Goal: Information Seeking & Learning: Learn about a topic

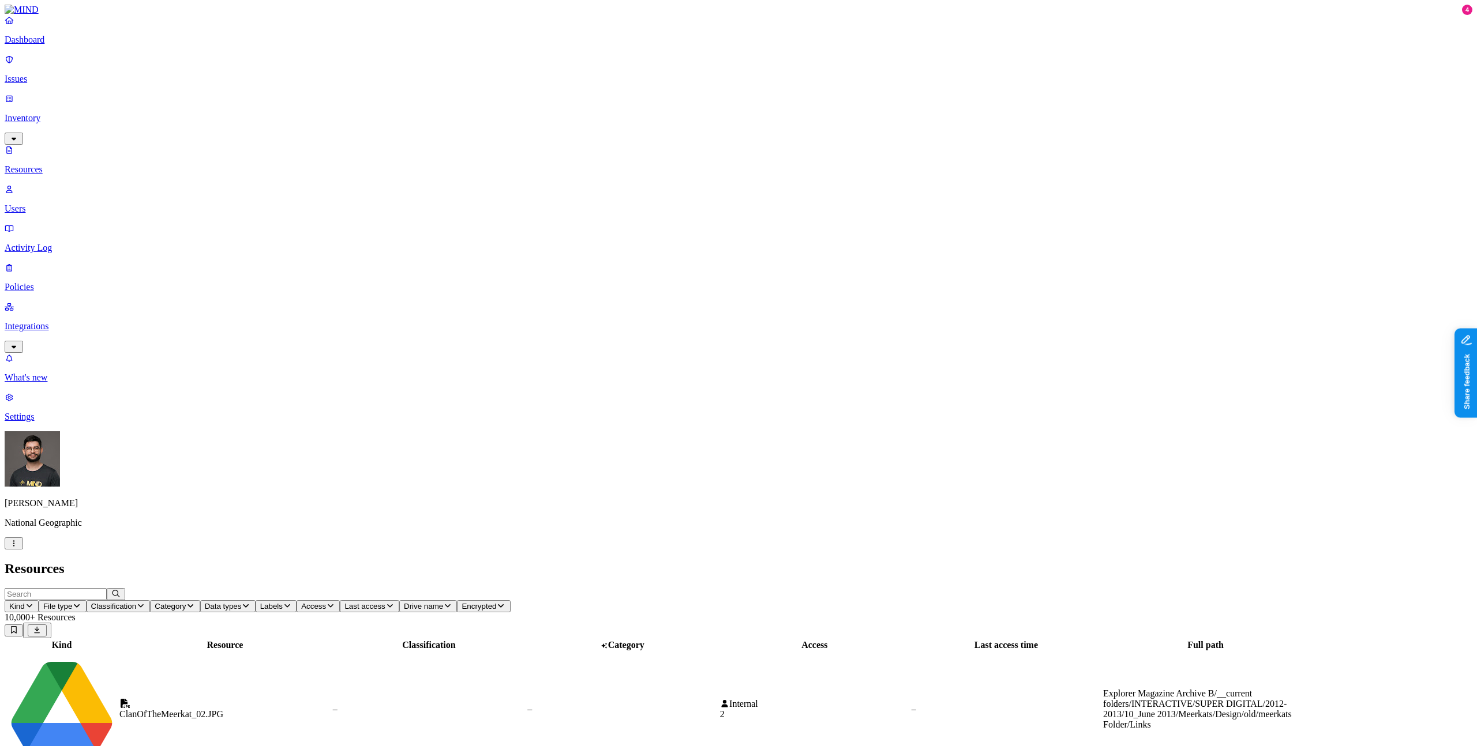
click at [54, 321] on p "Integrations" at bounding box center [738, 326] width 1467 height 10
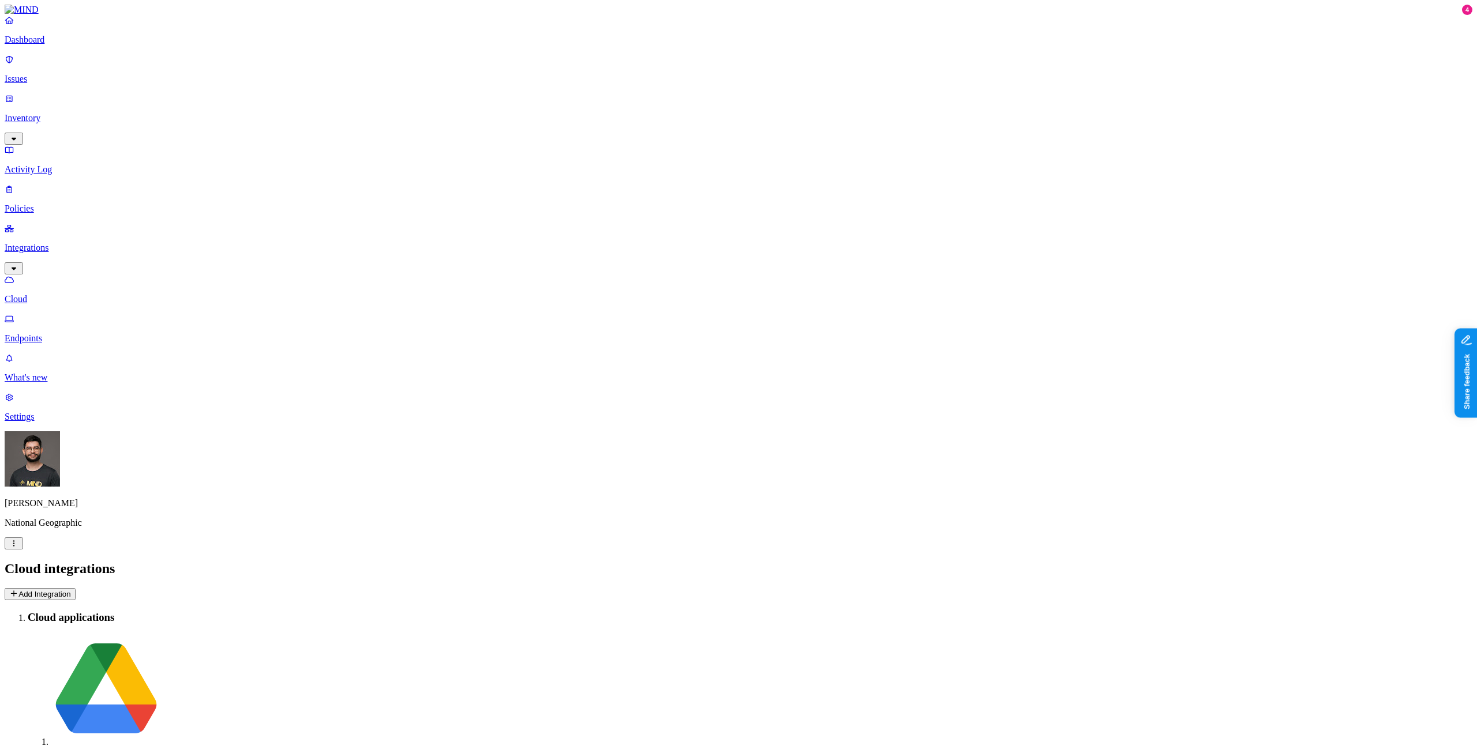
click at [73, 333] on p "Endpoints" at bounding box center [738, 338] width 1467 height 10
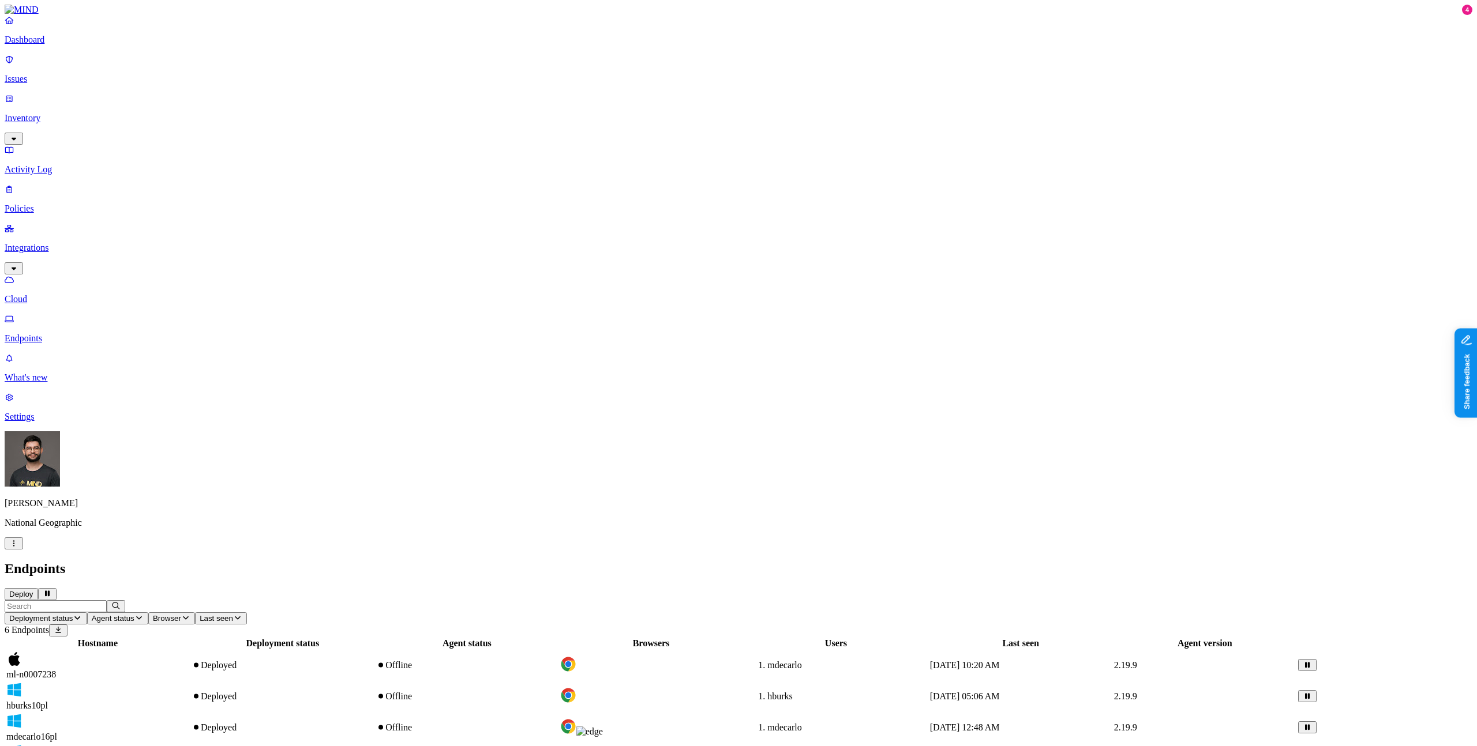
click at [38, 588] on button "Deploy" at bounding box center [21, 594] width 33 height 12
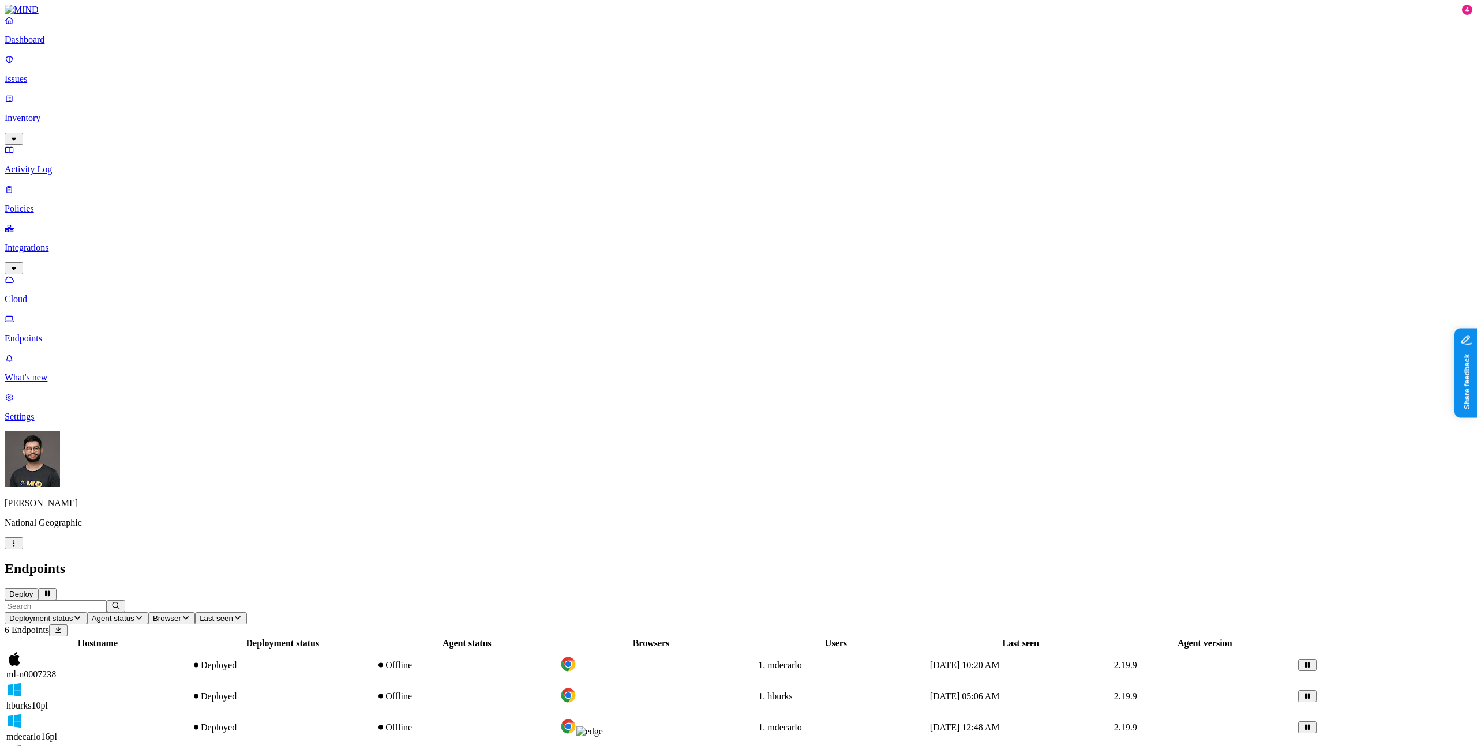
click at [468, 637] on div "Hostname Deployment status Agent status Browsers Users Last seen Agent version …" at bounding box center [738, 737] width 1467 height 201
click at [233, 614] on span "Last seen" at bounding box center [216, 618] width 33 height 9
click at [451, 75] on div "Last day" at bounding box center [451, 78] width 0 height 21
click at [266, 614] on span "Last seen: Last day" at bounding box center [233, 618] width 67 height 9
click at [451, 103] on div "Last 7 days" at bounding box center [451, 104] width 0 height 31
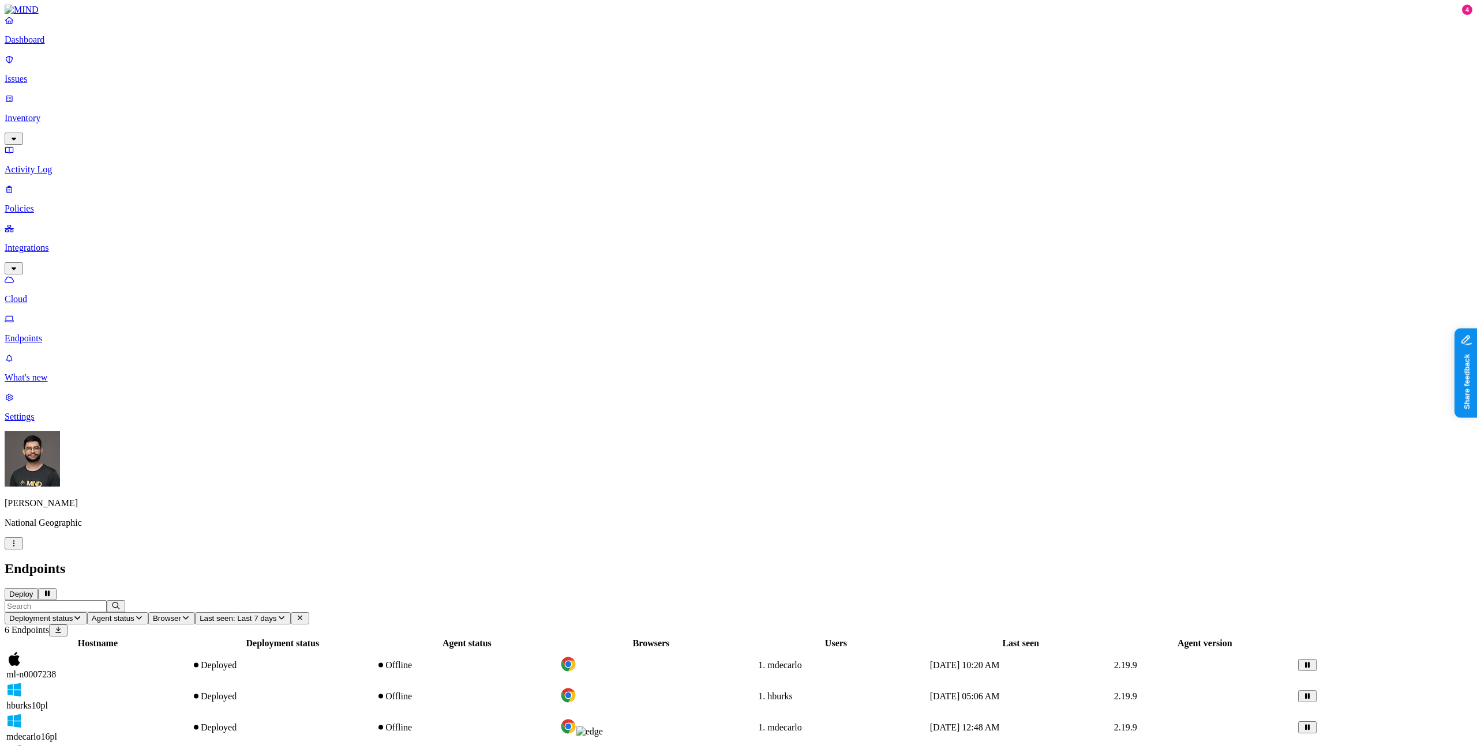
click at [927, 723] on div "mdecarlo" at bounding box center [835, 728] width 183 height 10
click at [927, 637] on div "Hostname Deployment status Agent status Browsers Users Last seen Agent version …" at bounding box center [738, 737] width 1467 height 201
click at [302, 616] on icon at bounding box center [300, 618] width 5 height 5
click at [55, 74] on p "Issues" at bounding box center [738, 79] width 1467 height 10
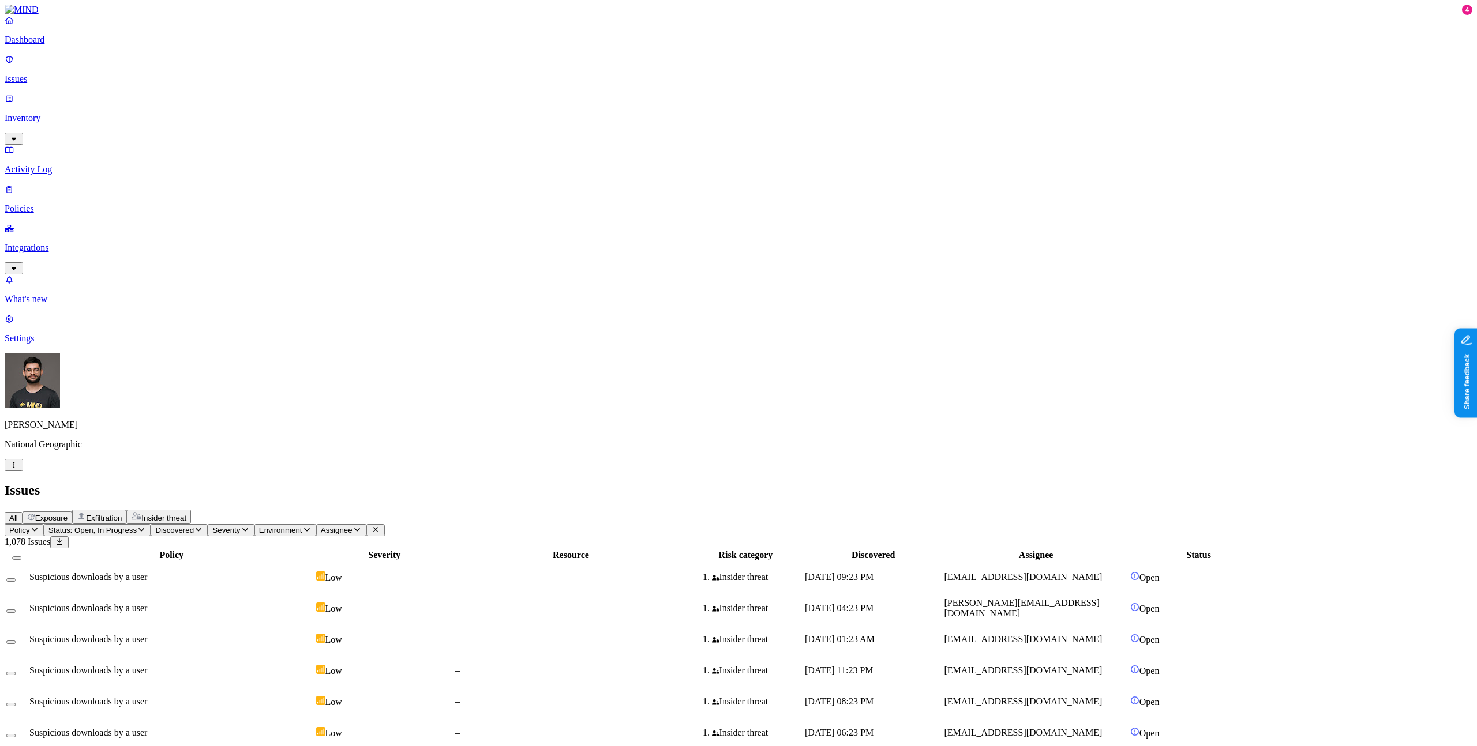
click at [122, 514] on span "Exfiltration" at bounding box center [104, 518] width 36 height 9
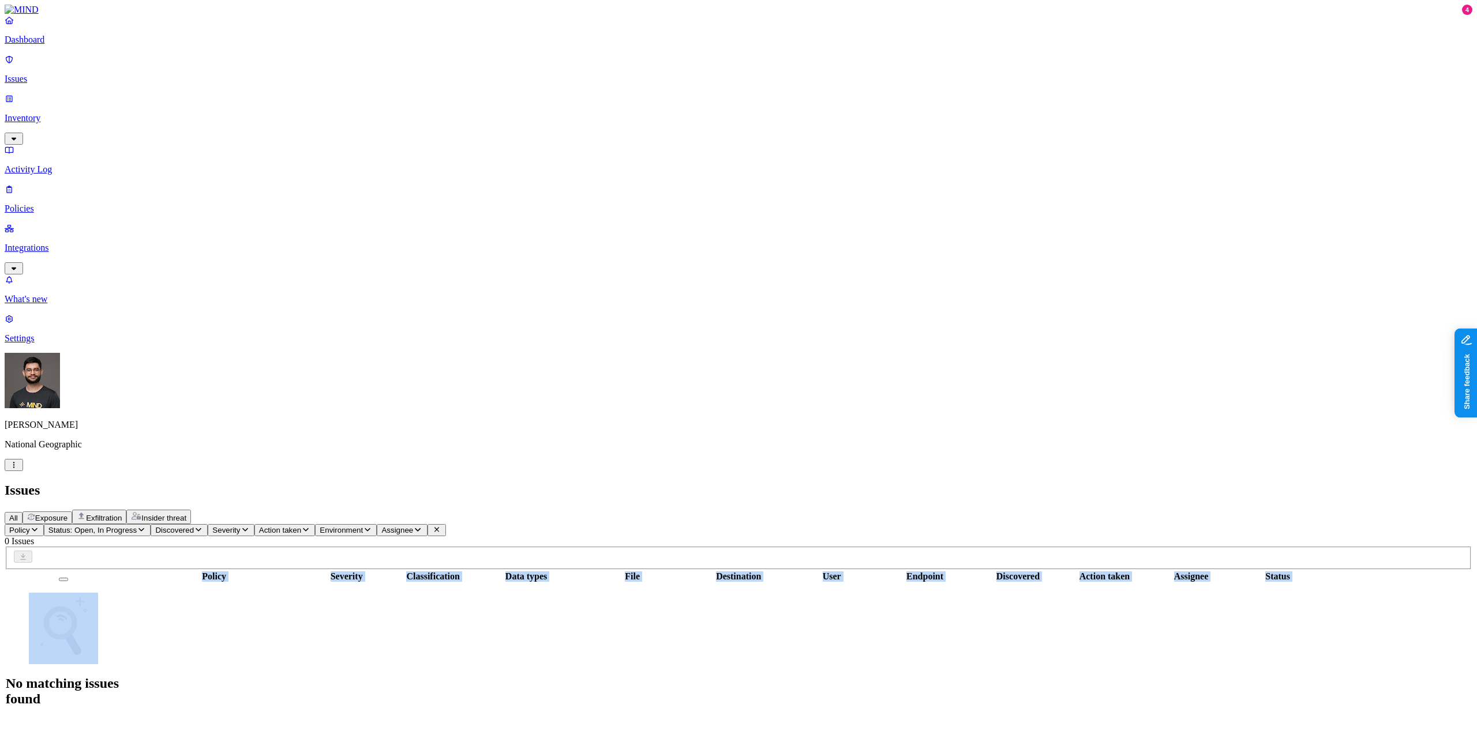
drag, startPoint x: 891, startPoint y: 198, endPoint x: 673, endPoint y: 157, distance: 221.3
click at [685, 570] on div "Policy Severity Classification Data types File Destination User Endpoint Discov…" at bounding box center [738, 645] width 1467 height 150
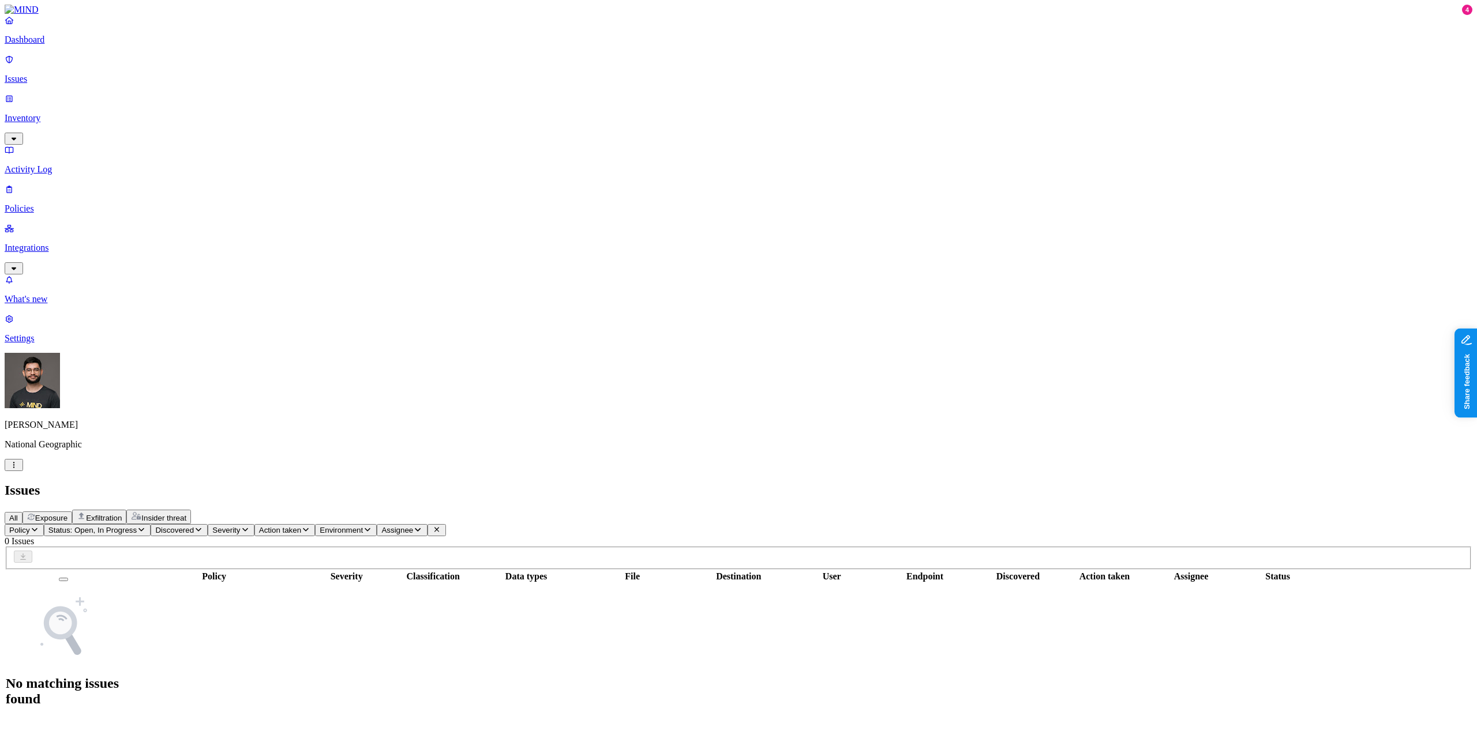
click at [611, 584] on tbody "No matching issues found" at bounding box center [661, 651] width 1311 height 135
drag, startPoint x: 798, startPoint y: 399, endPoint x: 651, endPoint y: 342, distance: 158.1
click at [788, 570] on div "Policy Severity Classification Data types File Destination User Endpoint Discov…" at bounding box center [738, 645] width 1467 height 150
click at [551, 570] on div "Policy Severity Classification Data types File Destination User Endpoint Discov…" at bounding box center [738, 645] width 1467 height 150
click at [63, 143] on div "Dashboard Issues Inventory Activity Log Policies Integrations" at bounding box center [738, 145] width 1467 height 260
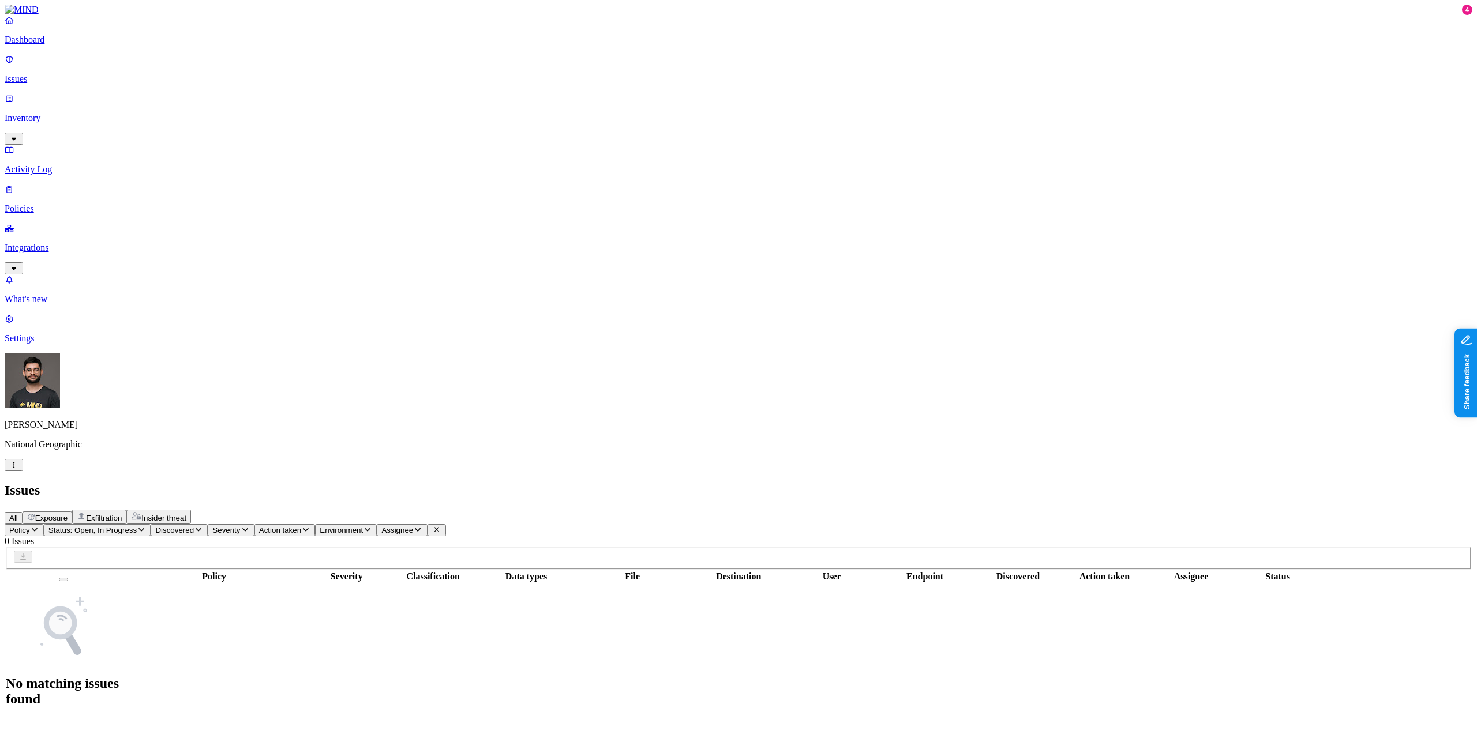
click at [62, 204] on p "Policies" at bounding box center [738, 209] width 1467 height 10
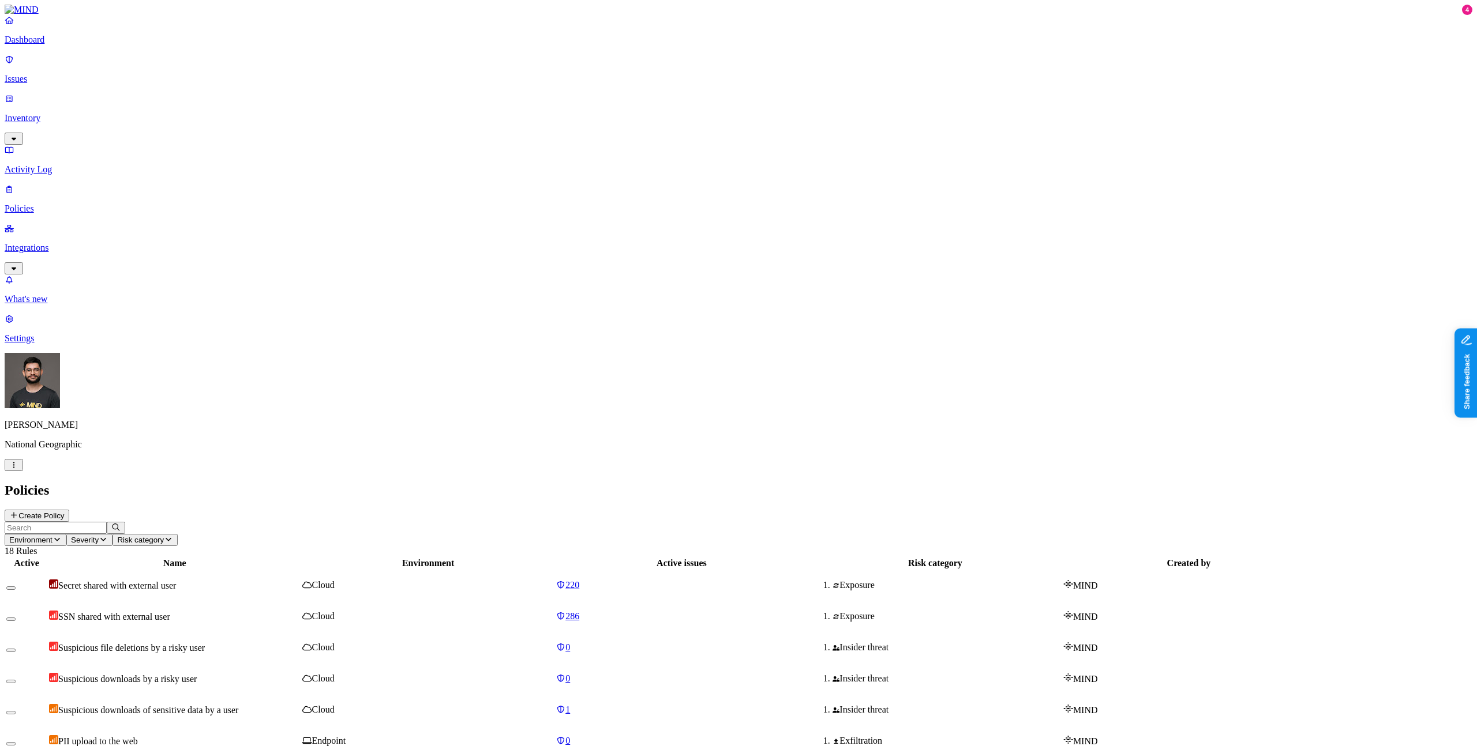
click at [62, 536] on icon "button" at bounding box center [56, 539] width 9 height 7
click at [288, 110] on span "Endpoint" at bounding box center [272, 115] width 34 height 10
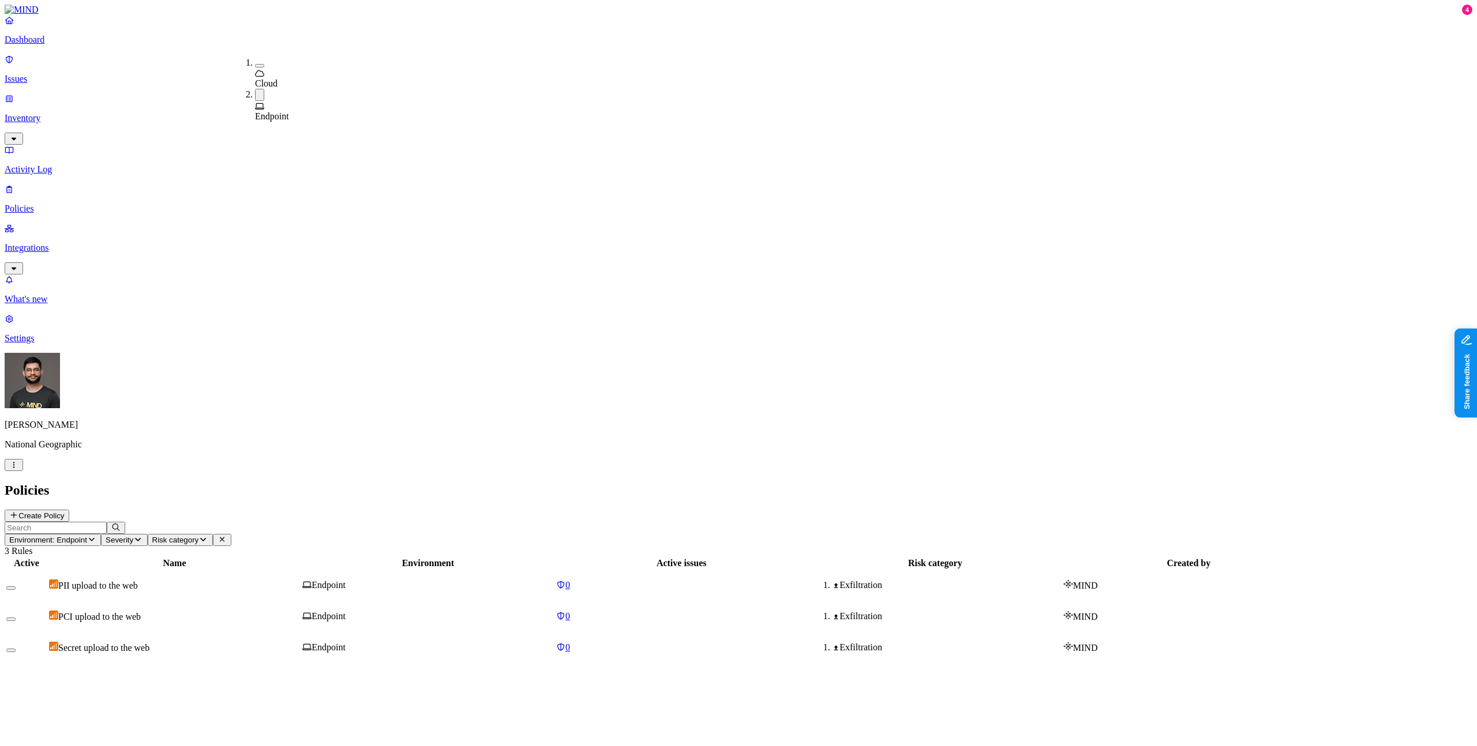
click at [363, 557] on div "Active Name Environment Active issues Risk category Created by PII upload to th…" at bounding box center [738, 610] width 1467 height 107
click at [301, 570] on td "PII upload to the web" at bounding box center [174, 585] width 252 height 30
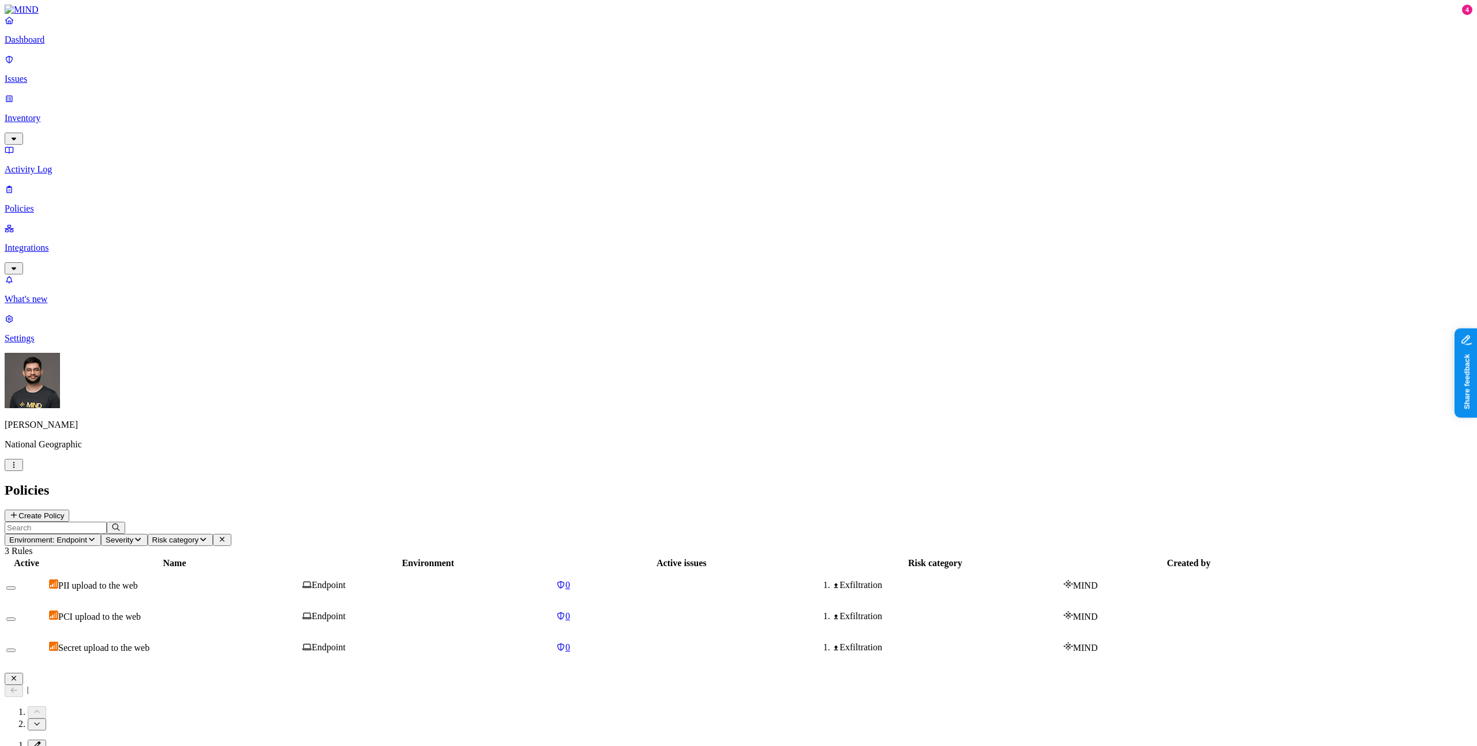
drag, startPoint x: 1197, startPoint y: 302, endPoint x: 1315, endPoint y: 301, distance: 118.2
click at [716, 557] on div "Active Name Environment Active issues Risk category Created by PII upload to th…" at bounding box center [738, 610] width 1467 height 107
click at [300, 611] on div "PCI upload to the web" at bounding box center [174, 617] width 251 height 12
click at [300, 642] on div "Secret upload to the web" at bounding box center [174, 648] width 251 height 12
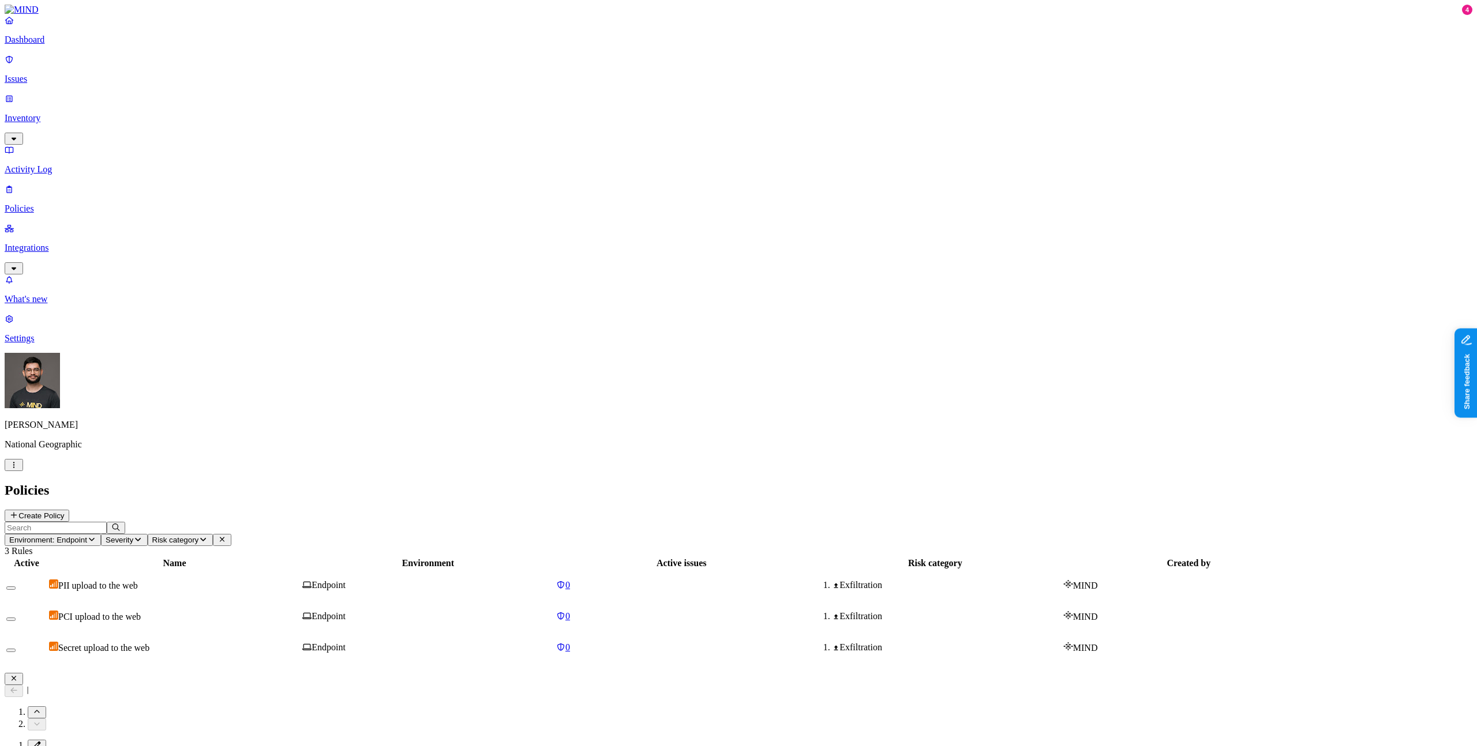
click at [662, 557] on div "Active Name Environment Active issues Risk category Created by PII upload to th…" at bounding box center [738, 610] width 1467 height 107
